Goal: Task Accomplishment & Management: Use online tool/utility

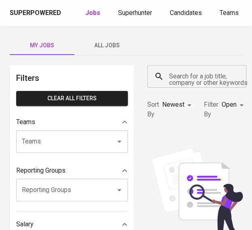
click at [124, 18] on div "Superpowered Jobs Superhunter Candidates Teams GlintsGPT NEW F" at bounding box center [126, 13] width 252 height 26
click at [127, 14] on span "Superhunter" at bounding box center [135, 13] width 34 height 8
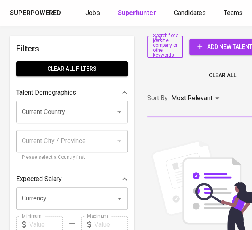
click at [163, 46] on input "Search for a job title, company or other keywords" at bounding box center [159, 46] width 16 height 15
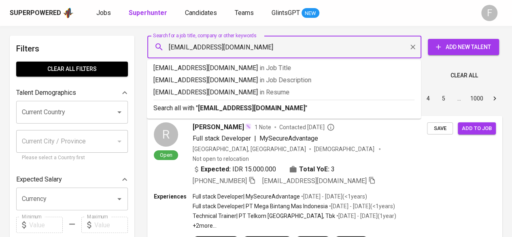
type input "[EMAIL_ADDRESS][DOMAIN_NAME]"
click at [258, 73] on div "Showing 1 - 10 of 13655781 talent profiles found Clear All" at bounding box center [324, 73] width 364 height 20
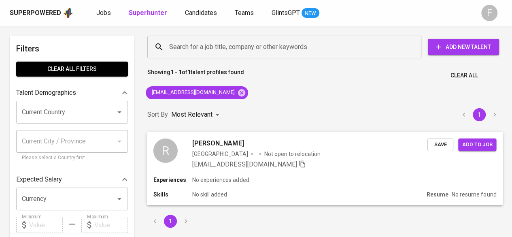
click at [258, 183] on div "Experiences No experiences added Skills No skill added Resume No resume found" at bounding box center [325, 189] width 356 height 29
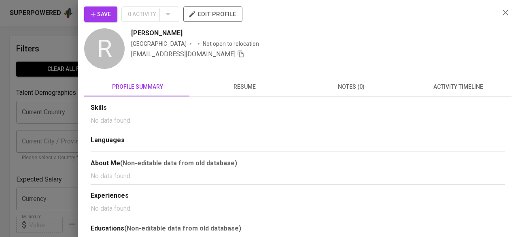
click at [236, 86] on span "resume" at bounding box center [244, 87] width 97 height 10
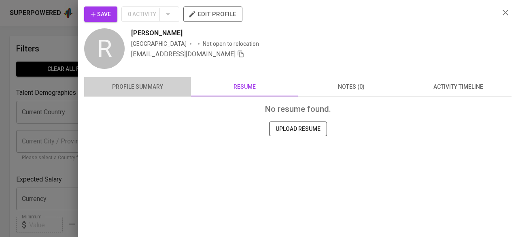
click at [152, 85] on span "profile summary" at bounding box center [137, 87] width 97 height 10
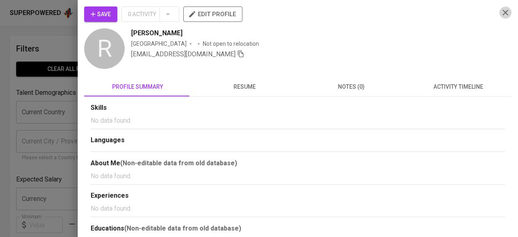
click at [258, 9] on icon "button" at bounding box center [505, 13] width 10 height 10
